Goal: Find specific page/section: Find specific page/section

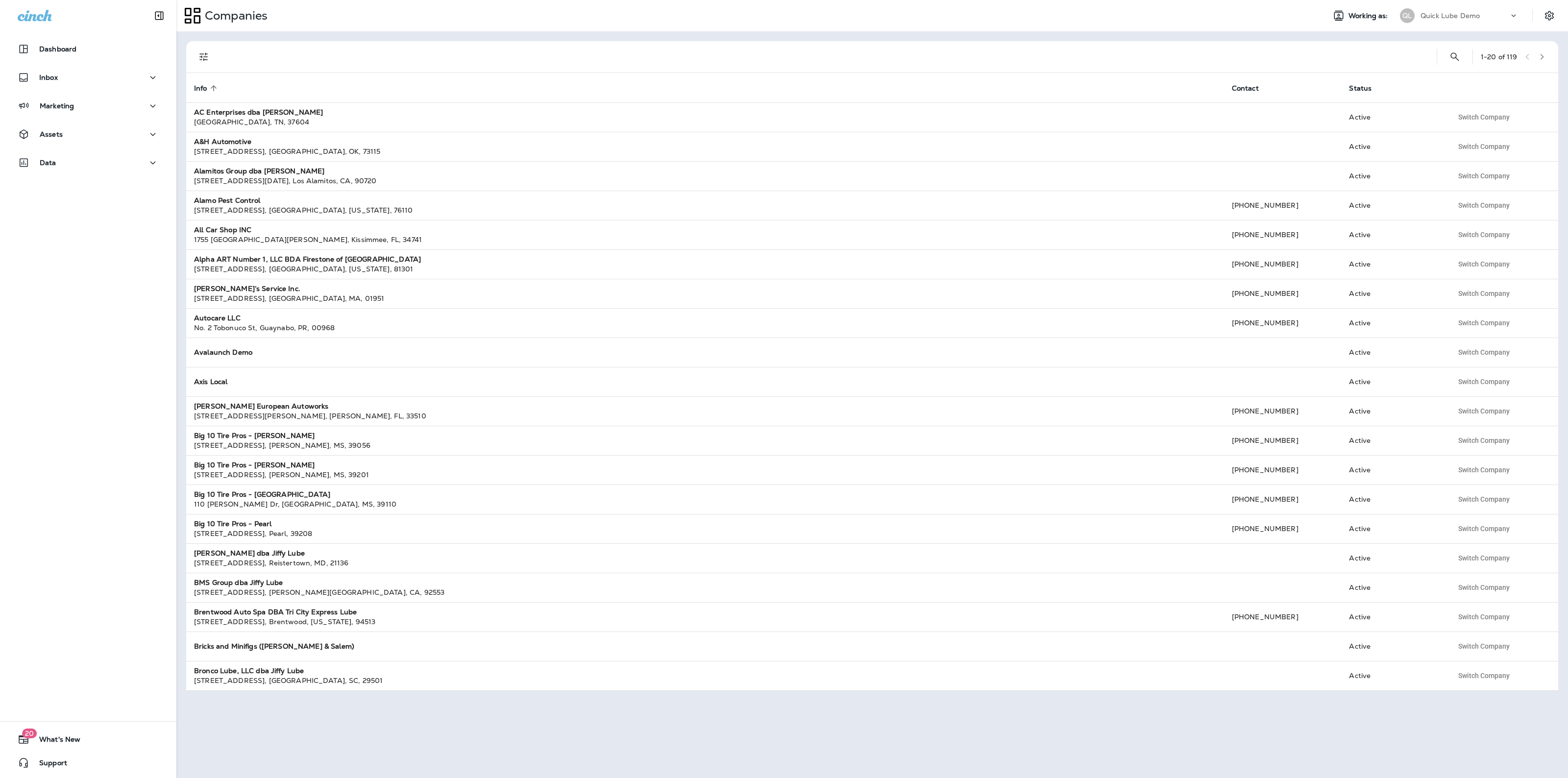
click at [1432, 15] on p "Quick Lube Demo" at bounding box center [1450, 15] width 59 height 8
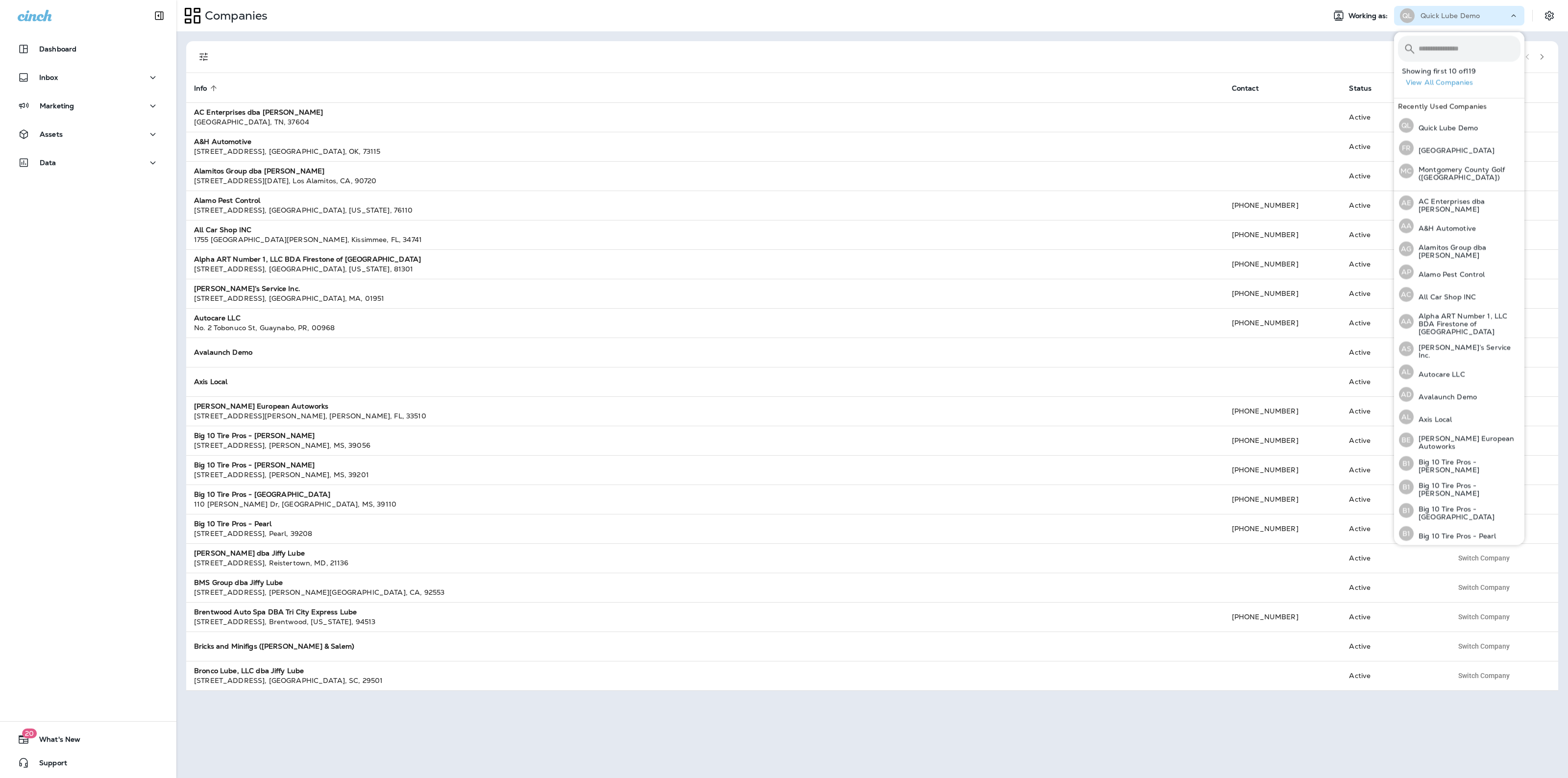
type input "*"
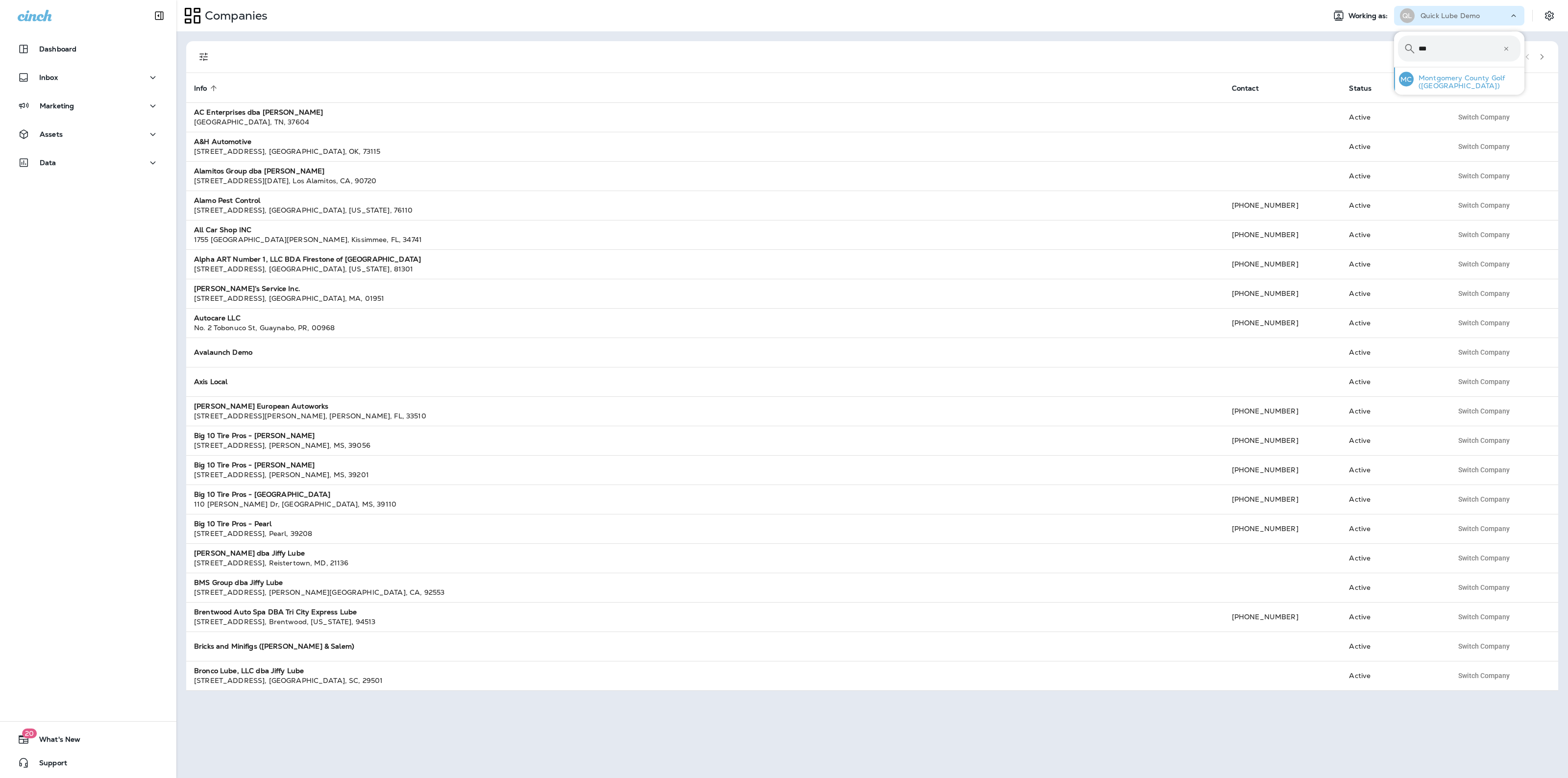
type input "***"
click at [1461, 87] on p "Montgomery County Golf ([GEOGRAPHIC_DATA])" at bounding box center [1466, 82] width 107 height 16
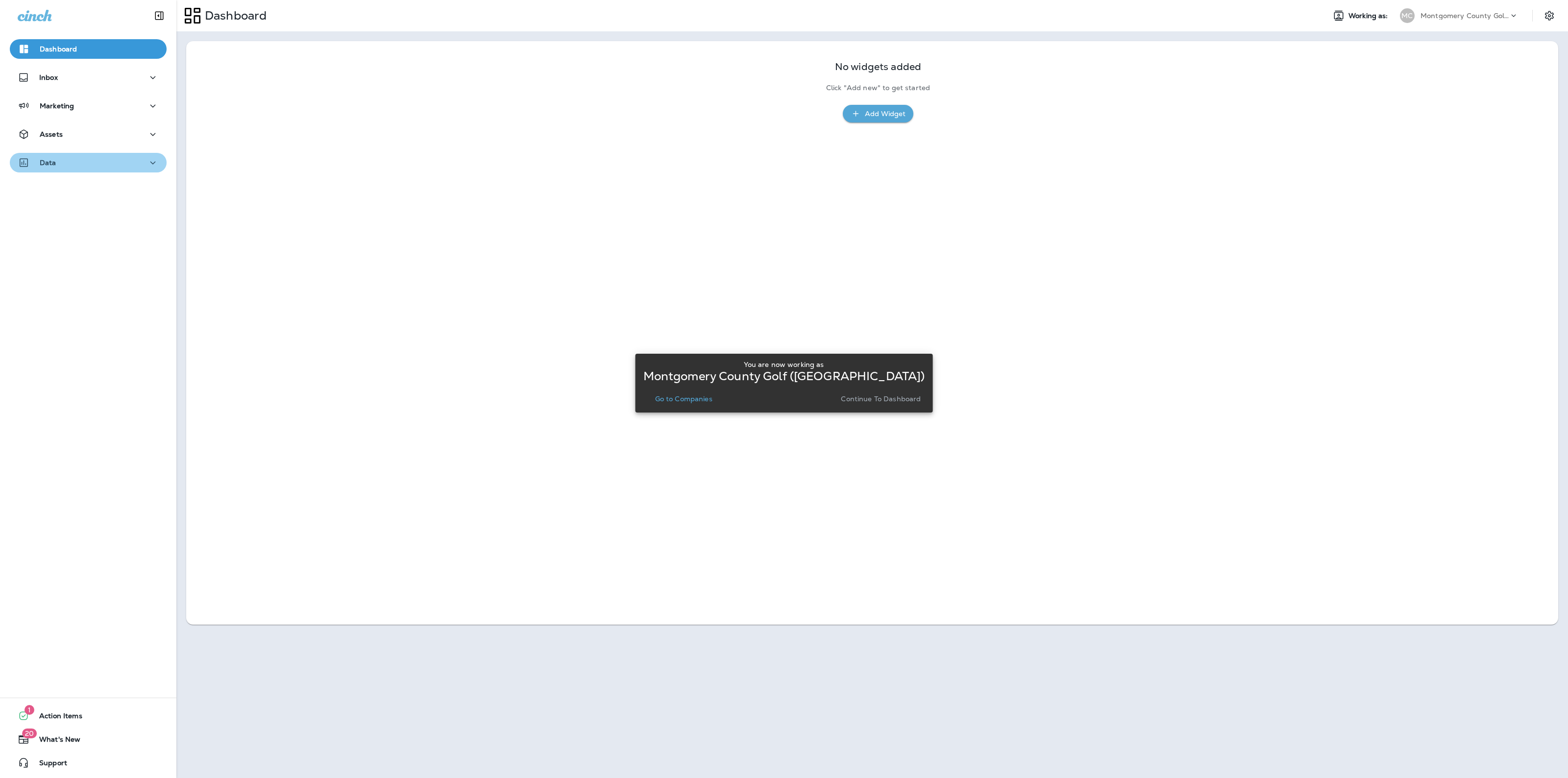
click at [117, 159] on div "Data" at bounding box center [88, 163] width 141 height 12
click at [84, 234] on div "Transactions" at bounding box center [52, 239] width 77 height 15
